Goal: Task Accomplishment & Management: Manage account settings

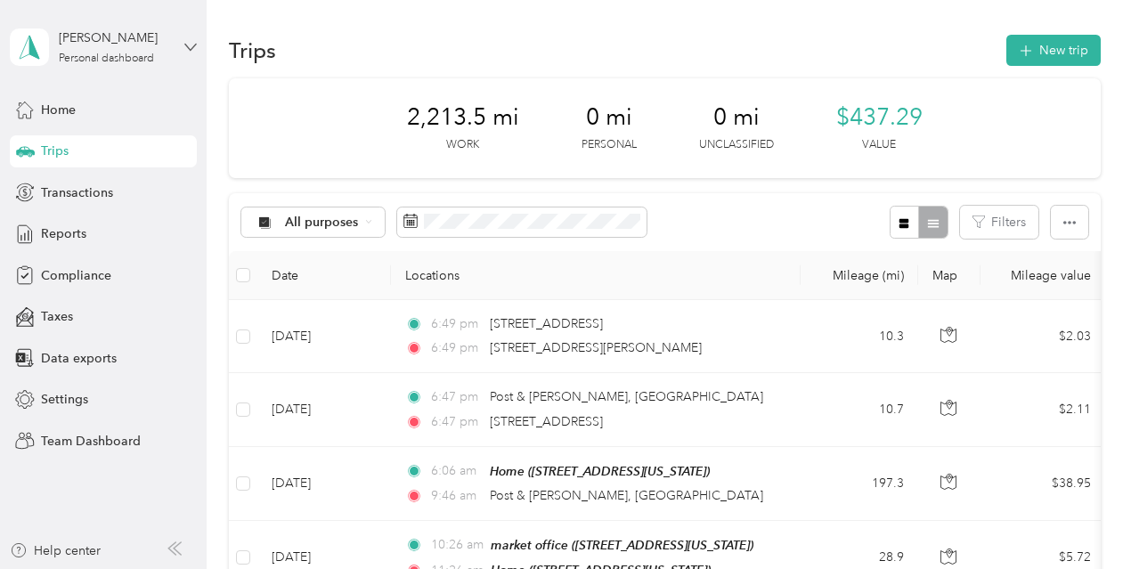
click at [187, 47] on icon at bounding box center [190, 47] width 12 height 12
click at [141, 140] on div "Team dashboard" at bounding box center [216, 146] width 389 height 31
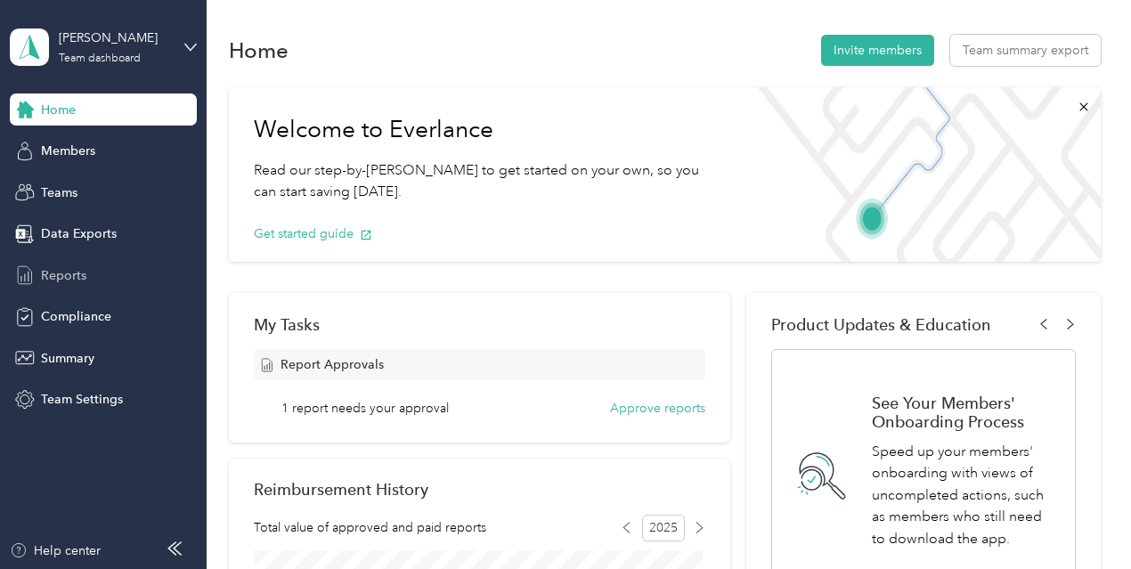
click at [89, 282] on div "Reports" at bounding box center [103, 275] width 187 height 32
